Goal: Task Accomplishment & Management: Manage account settings

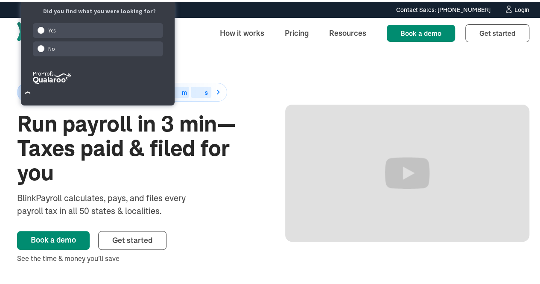
click at [516, 9] on div "Login" at bounding box center [521, 8] width 15 height 6
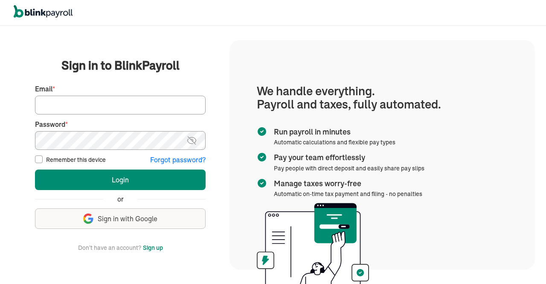
click at [130, 103] on input "Email *" at bounding box center [120, 105] width 171 height 19
type input "hr@vertonsolutions.com"
click at [35, 169] on button "Login" at bounding box center [120, 179] width 171 height 20
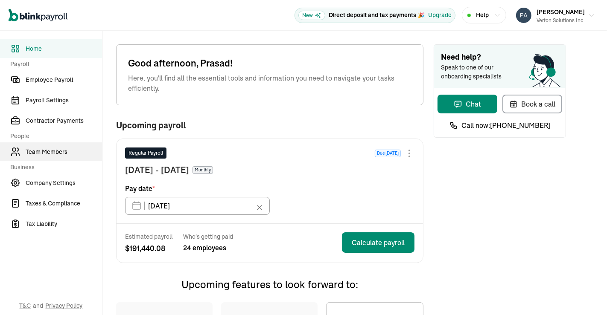
click at [51, 148] on span "Team Members" at bounding box center [64, 152] width 76 height 9
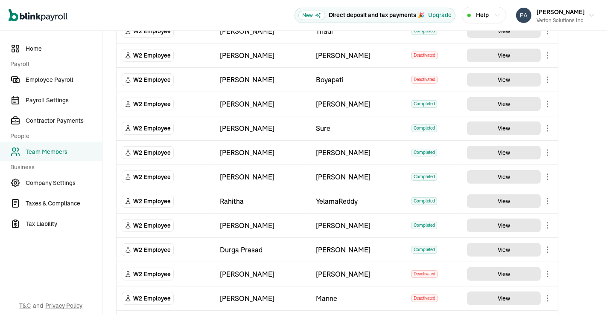
scroll to position [334, 0]
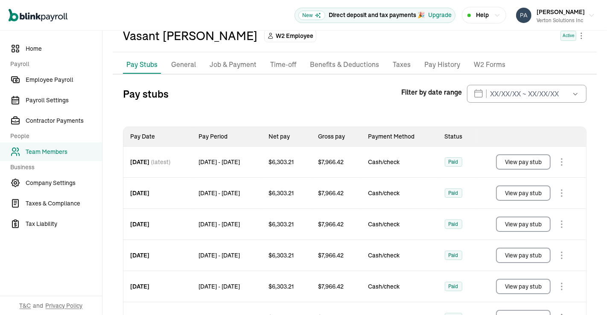
scroll to position [46, 0]
click at [520, 189] on button "View pay stub" at bounding box center [523, 192] width 55 height 15
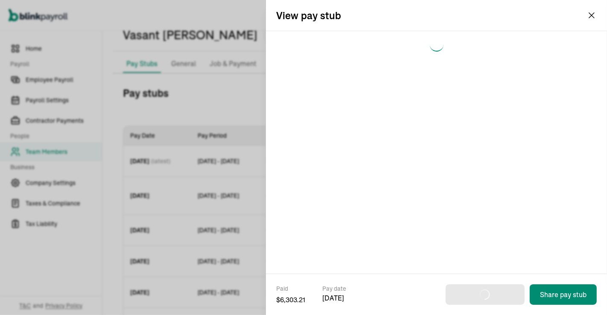
click at [427, 293] on div "Paid $ 6,303.21 Pay date Aug 15, 2025 Share pay stub" at bounding box center [436, 299] width 341 height 31
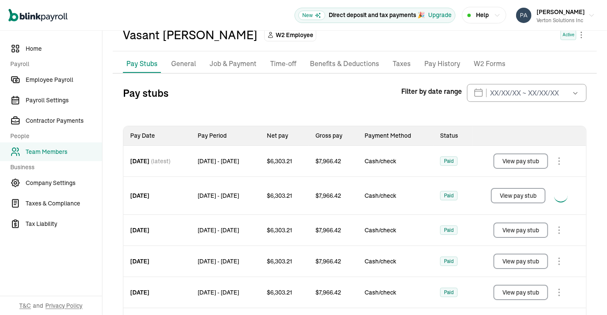
click at [528, 164] on button "View pay stub" at bounding box center [520, 161] width 55 height 15
